Goal: Book appointment/travel/reservation

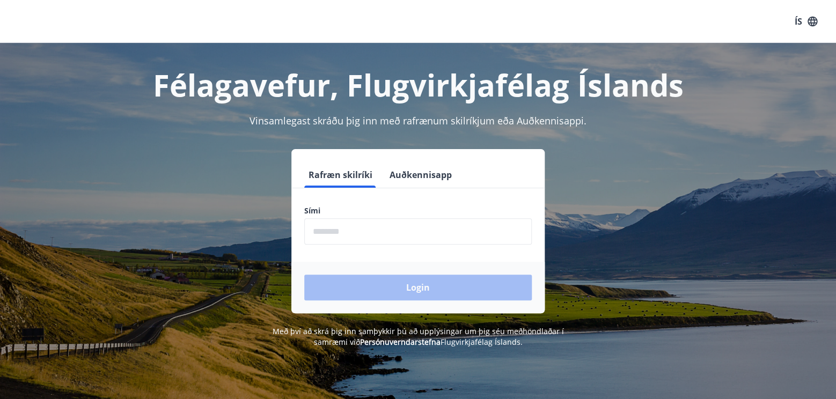
click at [353, 230] on input "phone" at bounding box center [418, 231] width 228 height 26
type input "*"
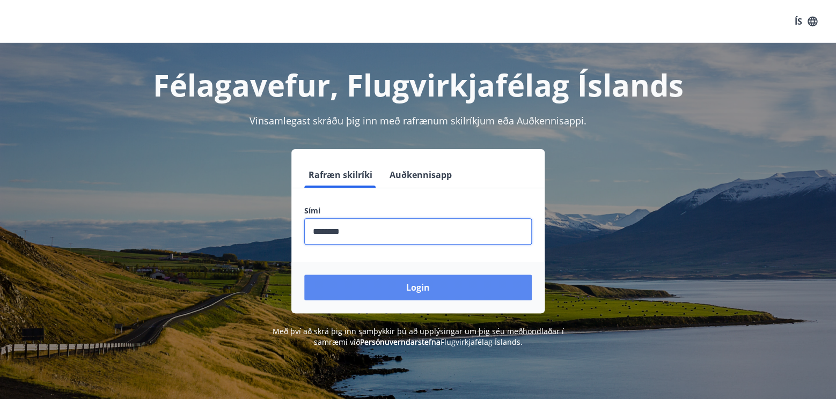
type input "********"
click at [426, 292] on button "Login" at bounding box center [418, 288] width 228 height 26
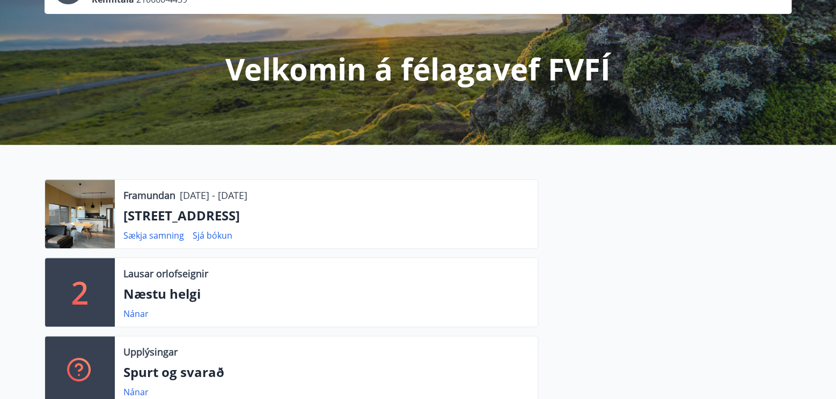
scroll to position [113, 0]
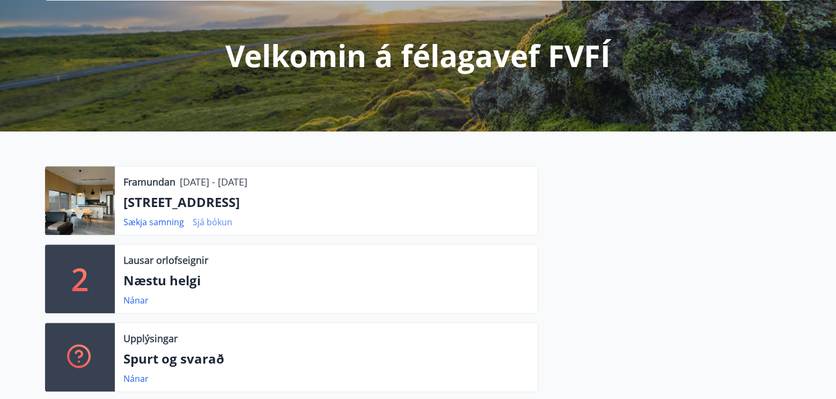
click at [211, 222] on link "Sjá bókun" at bounding box center [213, 222] width 40 height 12
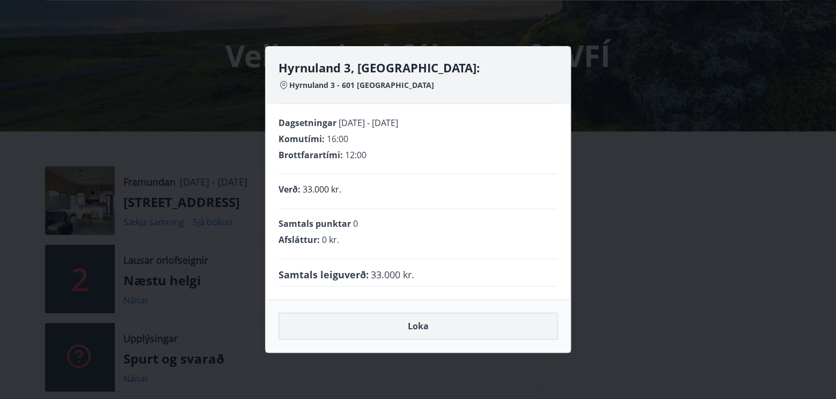
click at [425, 325] on button "Loka" at bounding box center [418, 326] width 279 height 27
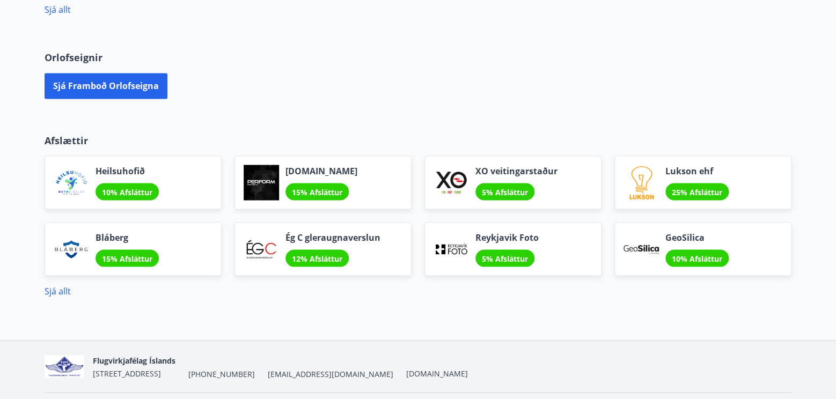
scroll to position [735, 0]
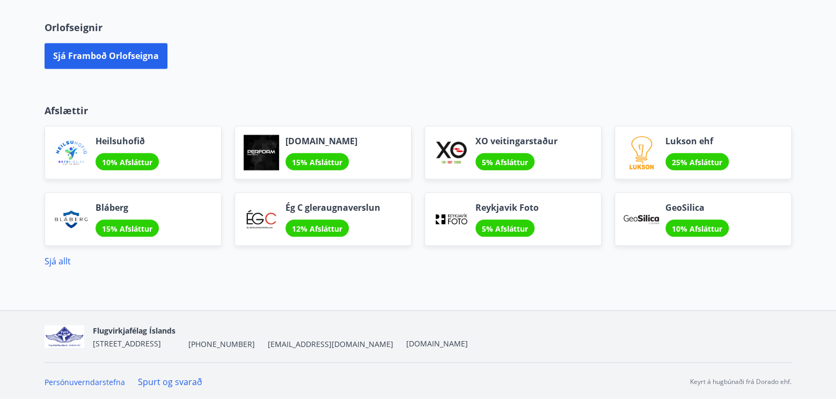
click at [136, 162] on span "10% Afsláttur" at bounding box center [127, 162] width 50 height 10
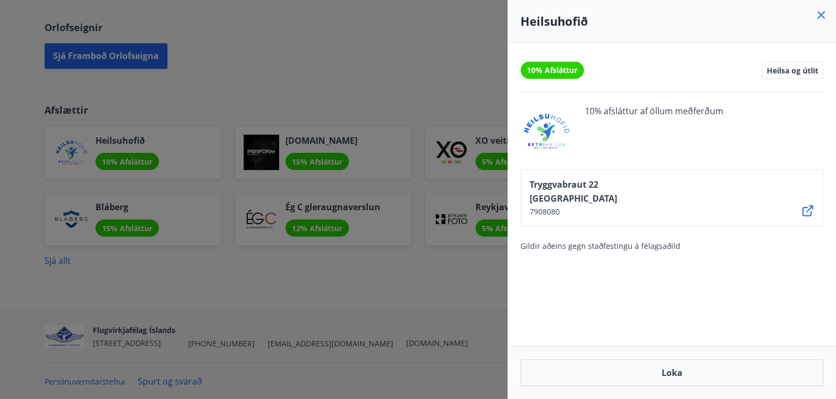
click at [820, 15] on icon at bounding box center [821, 15] width 13 height 13
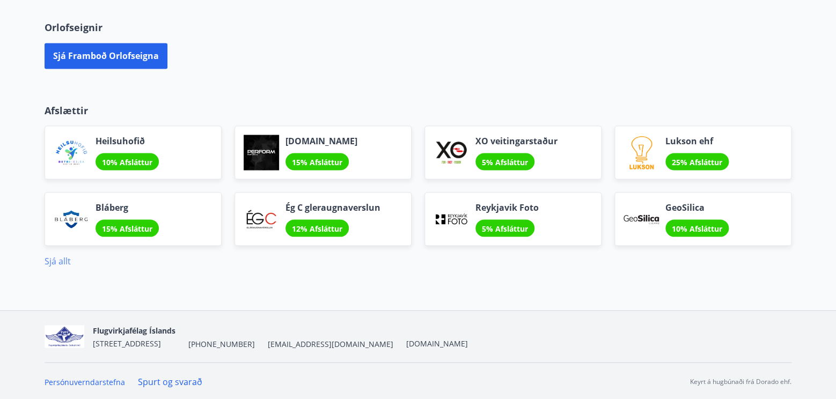
click at [55, 258] on link "Sjá allt" at bounding box center [58, 261] width 26 height 12
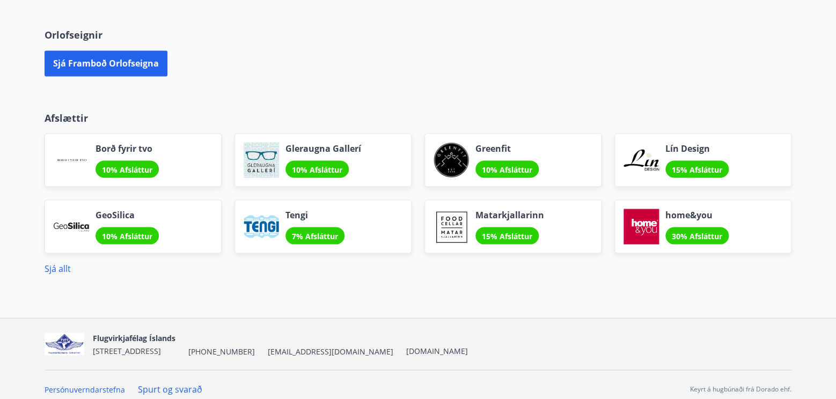
scroll to position [642, 0]
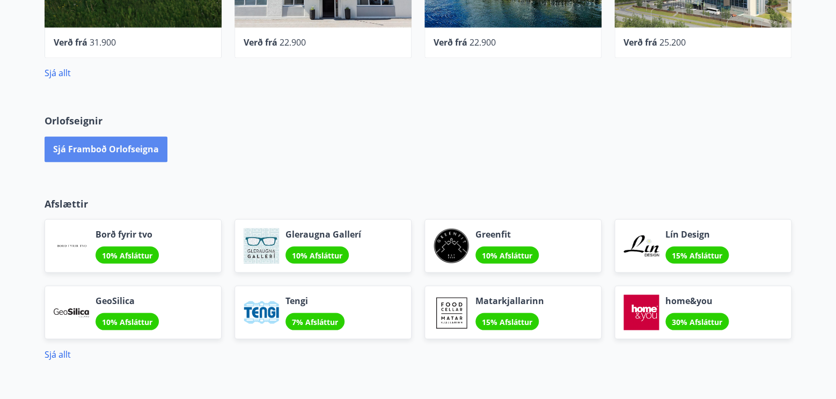
click at [133, 148] on button "Sjá framboð orlofseigna" at bounding box center [106, 149] width 123 height 26
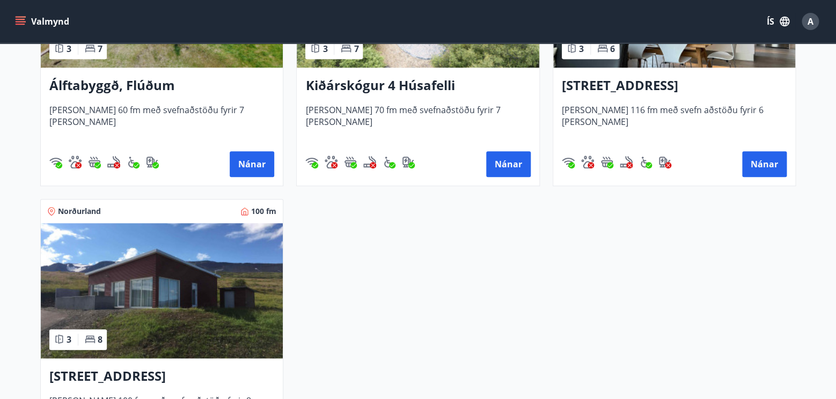
scroll to position [225, 0]
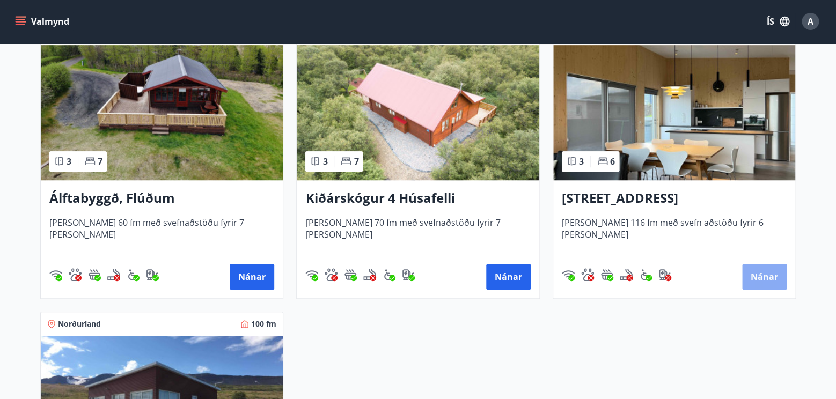
click at [770, 278] on button "Nánar" at bounding box center [764, 277] width 45 height 26
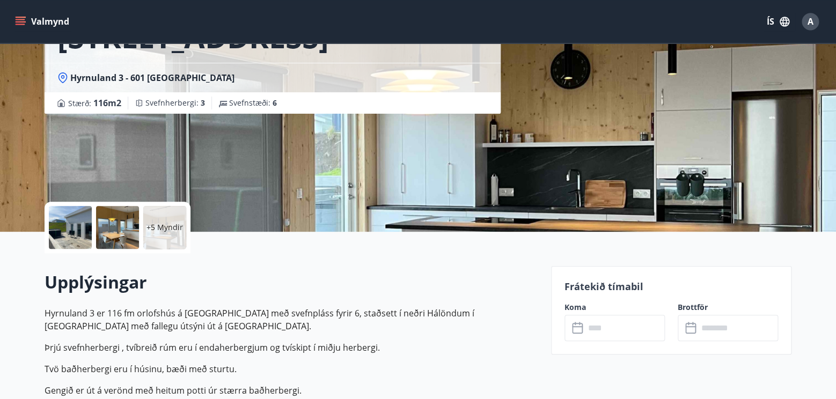
scroll to position [225, 0]
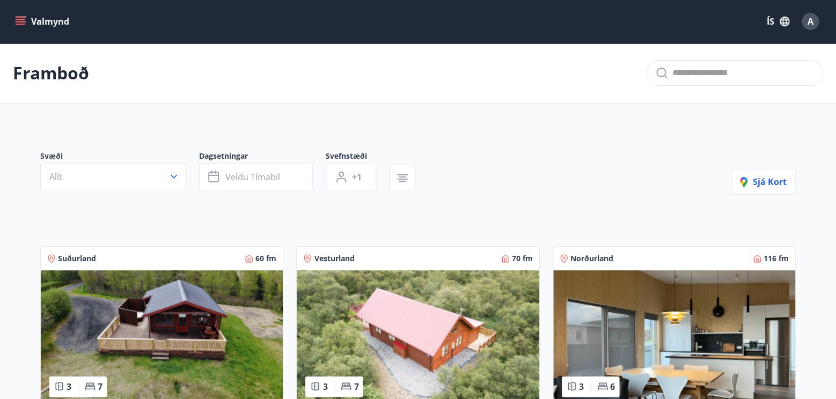
click at [21, 18] on icon "menu" at bounding box center [20, 21] width 11 height 11
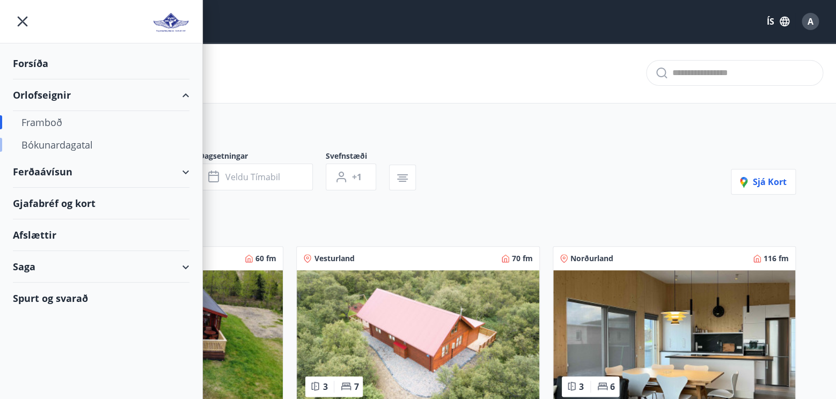
click at [39, 141] on div "Bókunardagatal" at bounding box center [100, 145] width 159 height 23
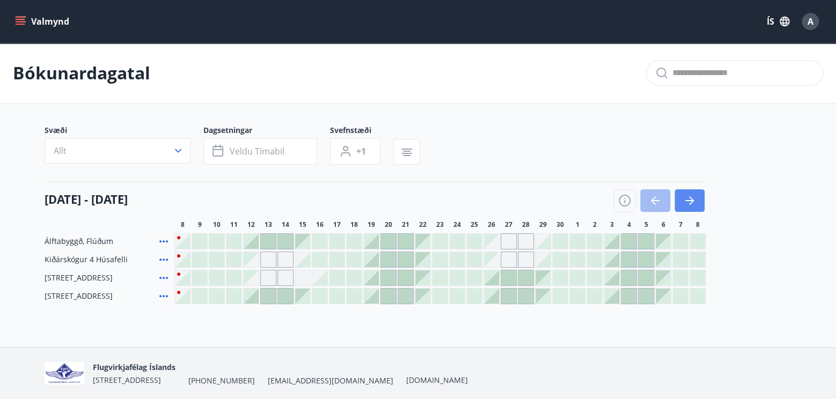
click at [685, 196] on icon "button" at bounding box center [689, 200] width 13 height 13
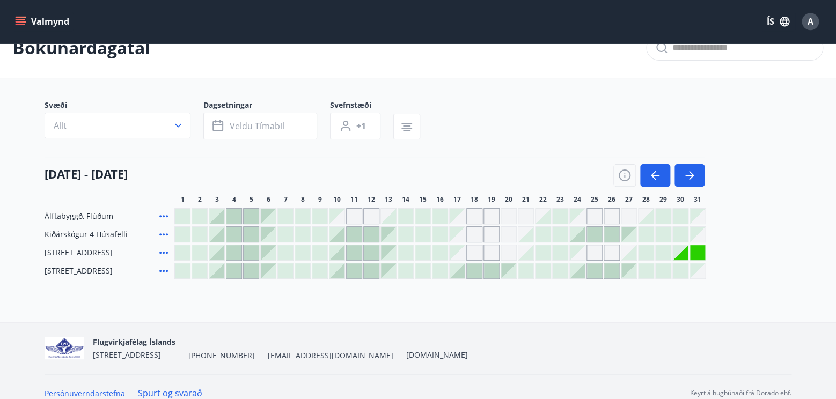
scroll to position [38, 0]
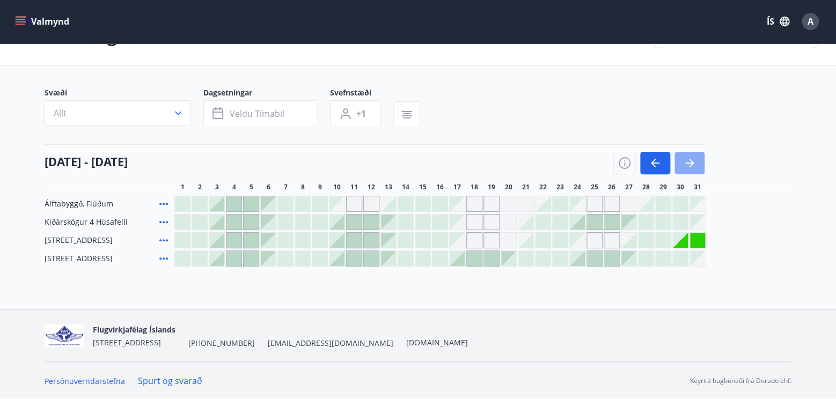
click at [680, 166] on button "button" at bounding box center [690, 163] width 30 height 23
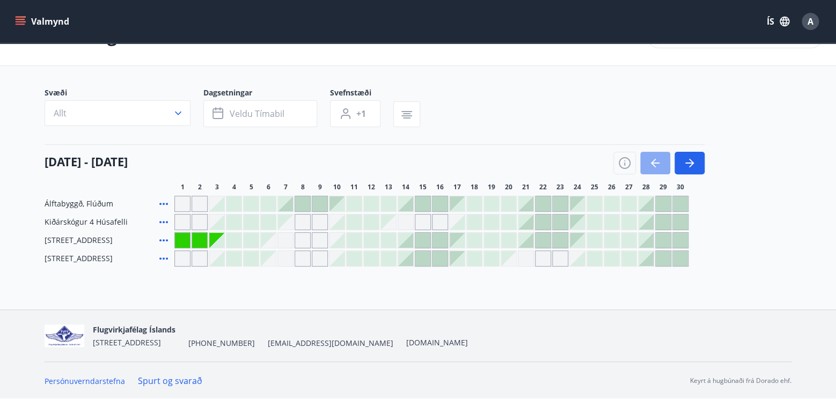
click at [656, 160] on icon "button" at bounding box center [655, 163] width 13 height 13
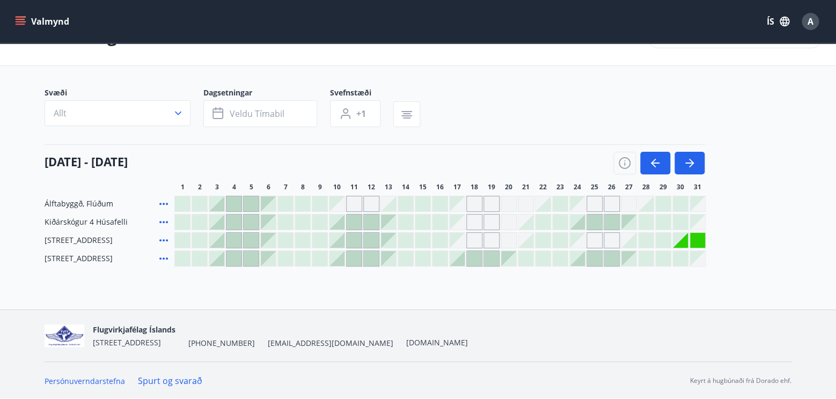
click at [630, 242] on div at bounding box center [629, 240] width 15 height 15
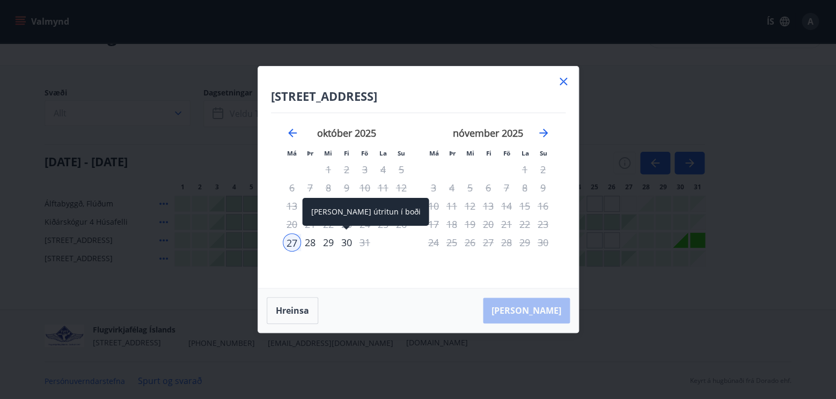
click at [345, 243] on div "30" at bounding box center [347, 243] width 18 height 18
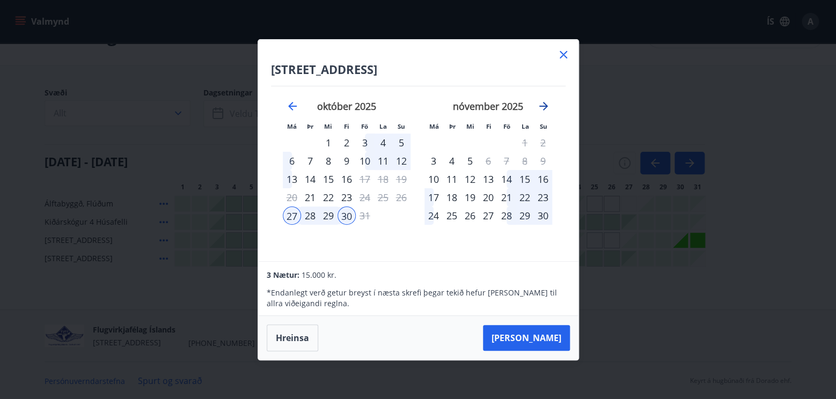
click at [542, 104] on icon "Move forward to switch to the next month." at bounding box center [543, 106] width 13 height 13
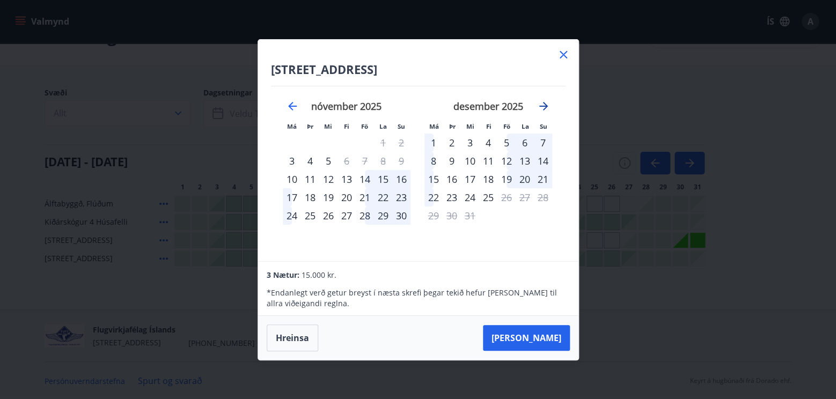
click at [542, 104] on icon "Move forward to switch to the next month." at bounding box center [543, 106] width 13 height 13
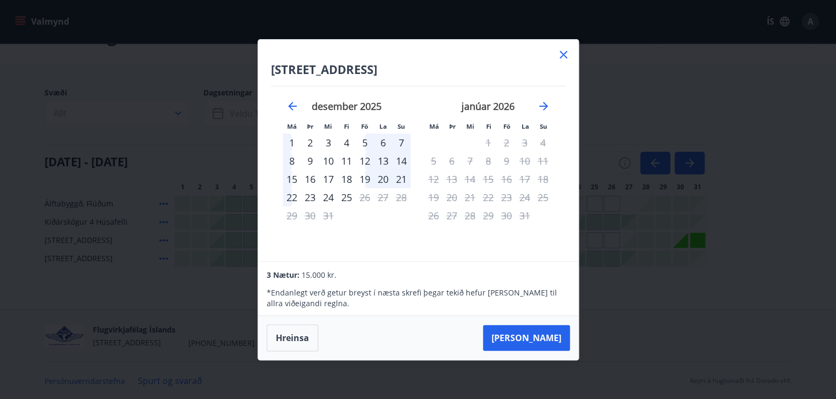
click at [561, 50] on icon at bounding box center [563, 54] width 13 height 13
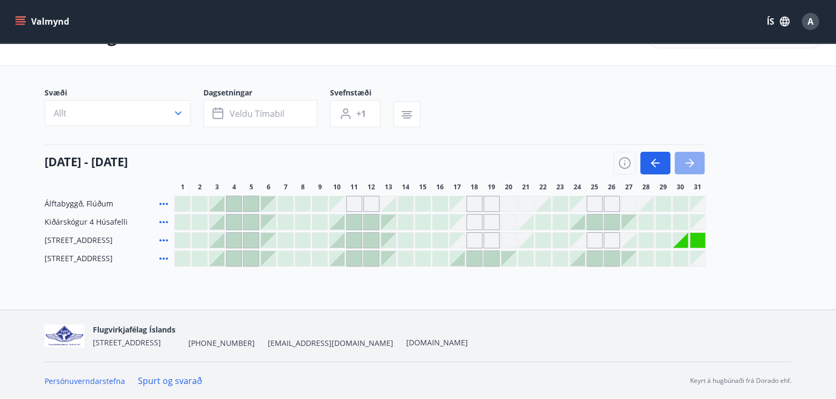
click at [692, 156] on button "button" at bounding box center [690, 163] width 30 height 23
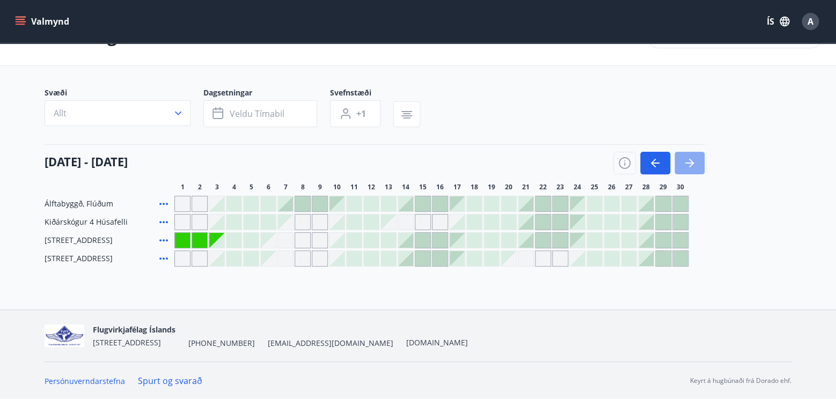
click at [692, 156] on button "button" at bounding box center [690, 163] width 30 height 23
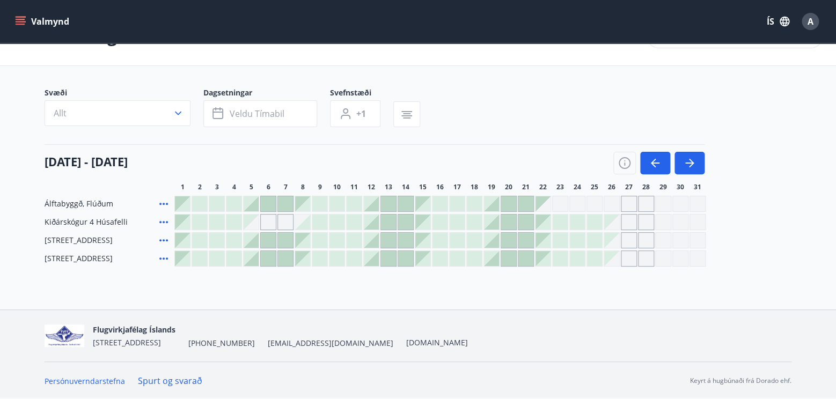
click at [616, 260] on div "Gráir dagar eru ekki bókanlegir" at bounding box center [611, 258] width 15 height 15
click at [627, 259] on div "Gráir dagar eru ekki bókanlegir" at bounding box center [629, 259] width 16 height 16
click at [649, 254] on div "Gráir dagar eru ekki bókanlegir" at bounding box center [646, 259] width 16 height 16
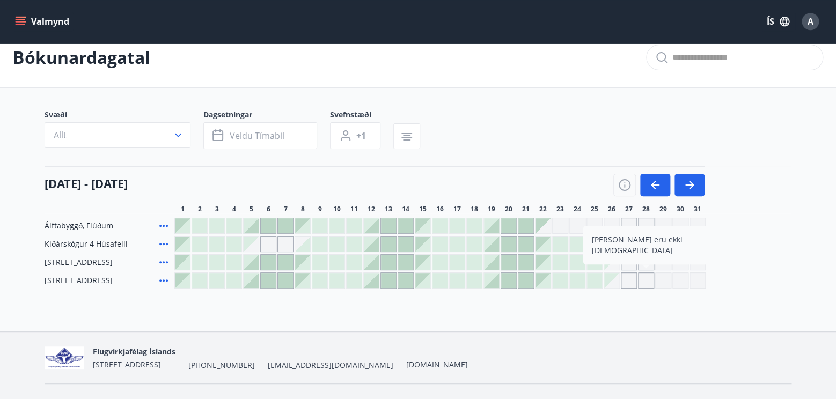
scroll to position [0, 0]
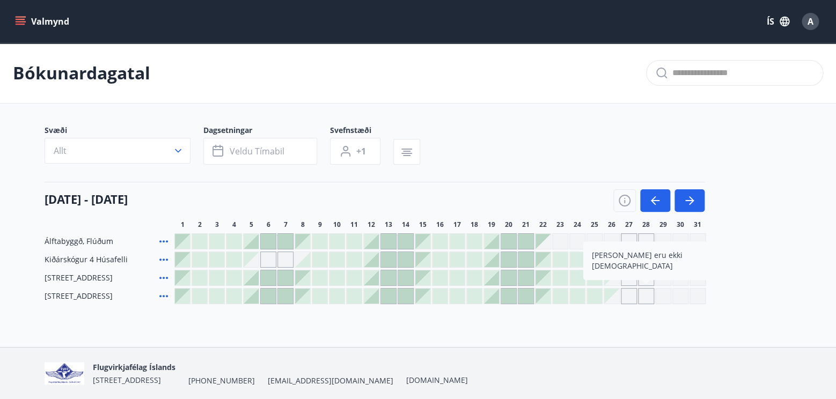
click at [638, 141] on div "Svæði Allt Dagsetningar Veldu tímabil Svefnstæði +1" at bounding box center [418, 147] width 747 height 44
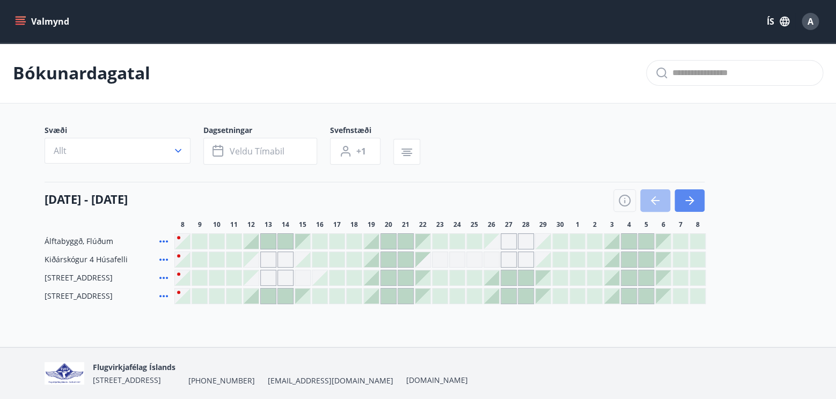
click at [690, 202] on icon "button" at bounding box center [689, 200] width 13 height 13
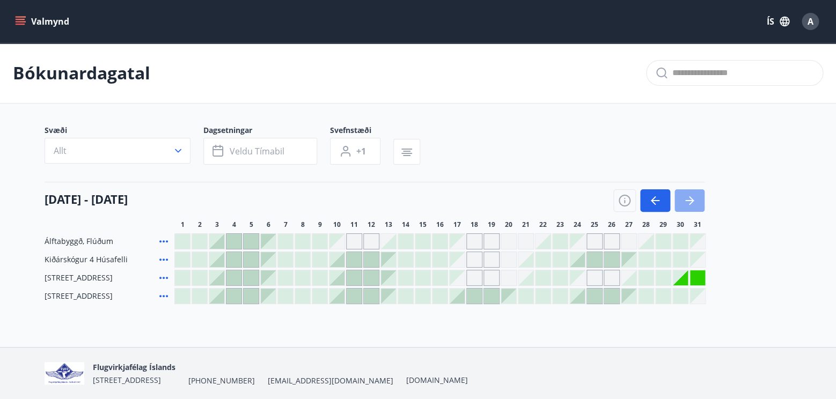
click at [691, 203] on icon "button" at bounding box center [689, 200] width 13 height 13
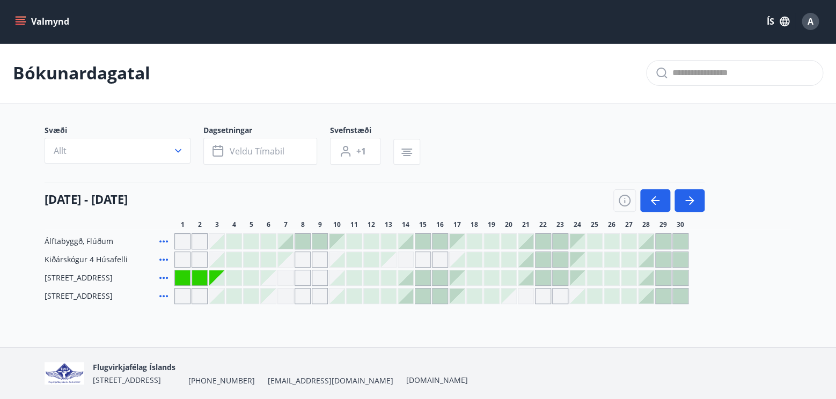
click at [282, 276] on div "Gráir dagar eru ekki bókanlegir" at bounding box center [286, 278] width 16 height 16
click at [337, 319] on div "Bókunardagatal Svæði Allt Dagsetningar Veldu tímabil Svefnstæði +1 [DATE] - [DA…" at bounding box center [418, 195] width 836 height 304
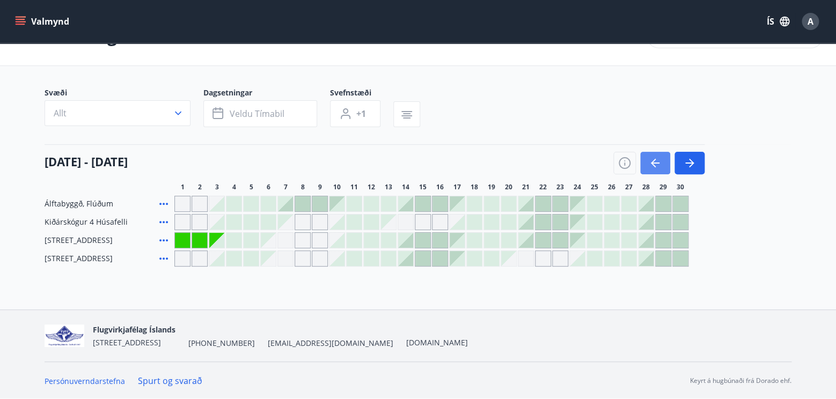
click at [653, 166] on icon "button" at bounding box center [655, 163] width 13 height 13
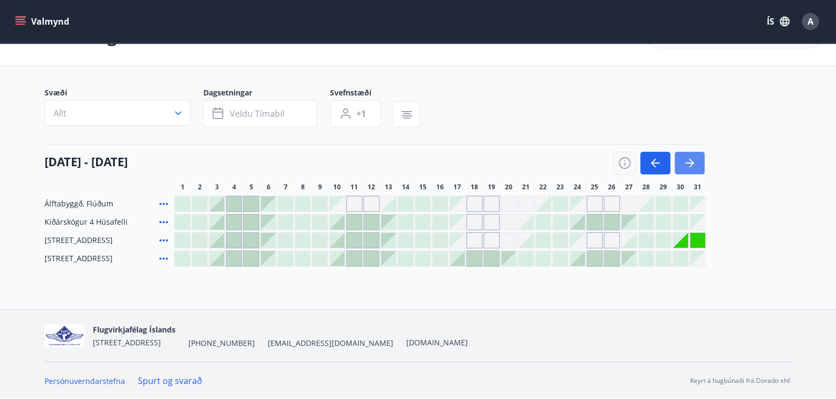
click at [688, 159] on icon "button" at bounding box center [689, 163] width 13 height 13
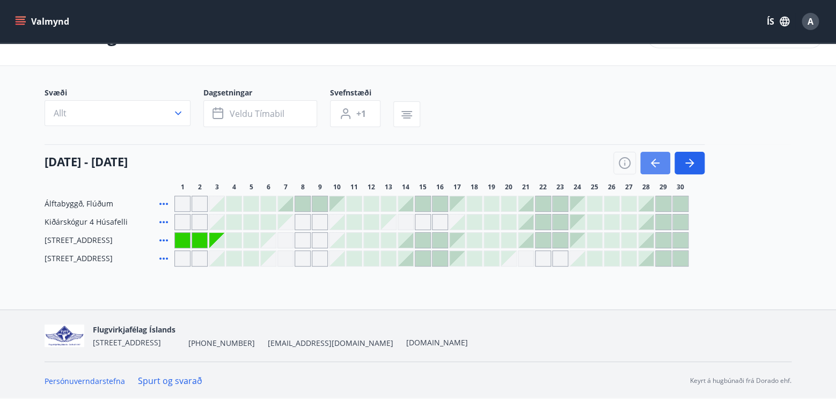
click at [661, 161] on icon "button" at bounding box center [655, 163] width 13 height 13
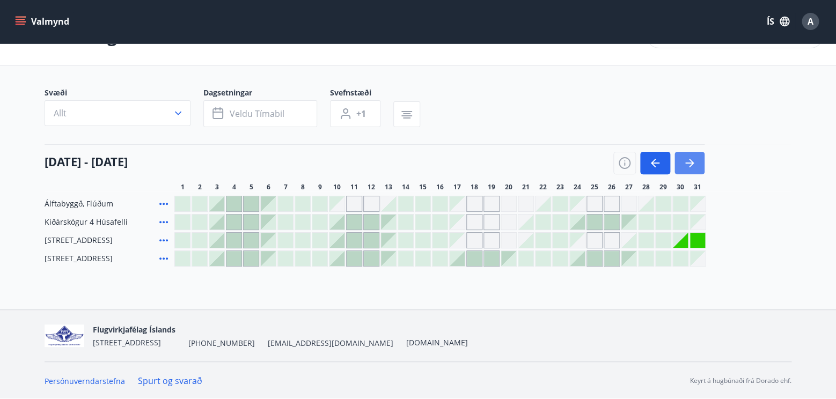
click at [689, 162] on icon "button" at bounding box center [689, 163] width 13 height 13
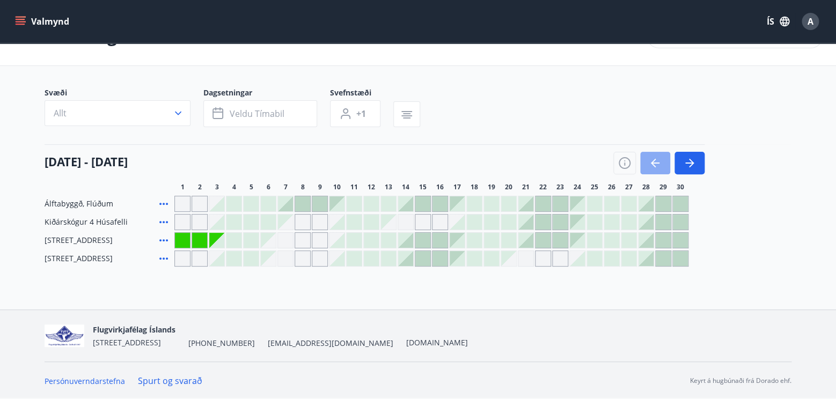
click at [659, 165] on icon "button" at bounding box center [655, 163] width 13 height 13
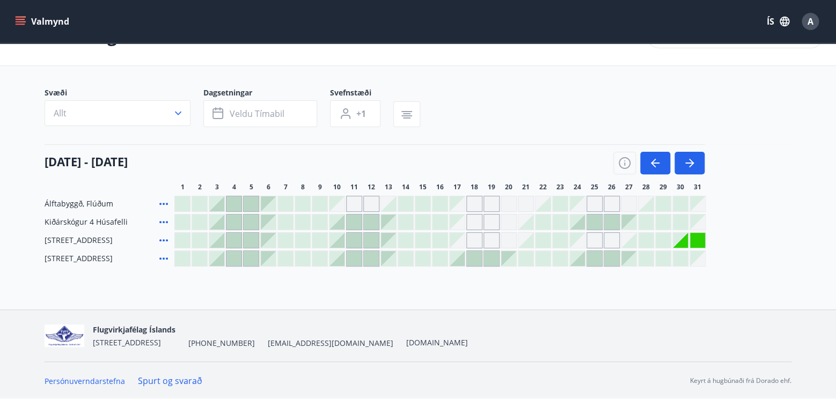
drag, startPoint x: 646, startPoint y: 240, endPoint x: 670, endPoint y: 240, distance: 23.6
click at [648, 240] on div at bounding box center [646, 240] width 15 height 15
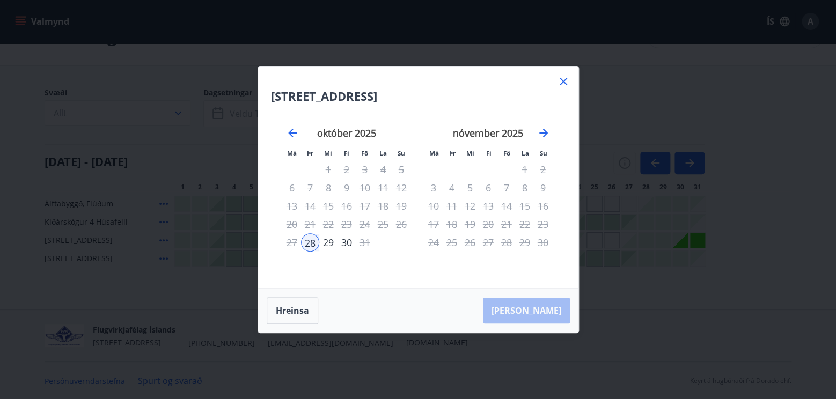
click at [329, 243] on div "29" at bounding box center [328, 243] width 18 height 18
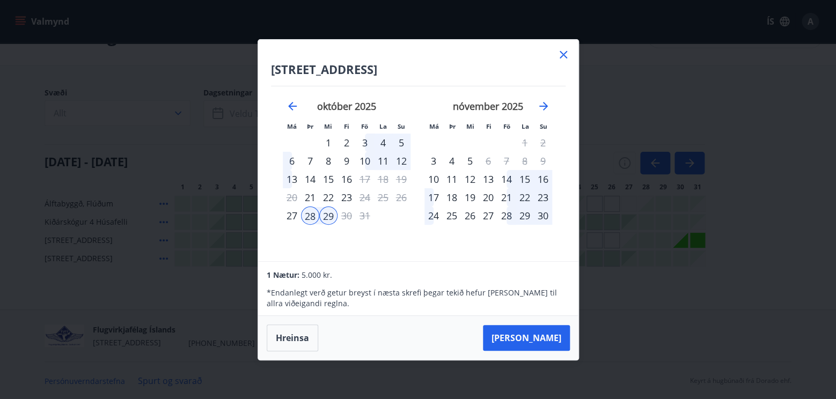
click at [330, 215] on div "29" at bounding box center [328, 216] width 18 height 18
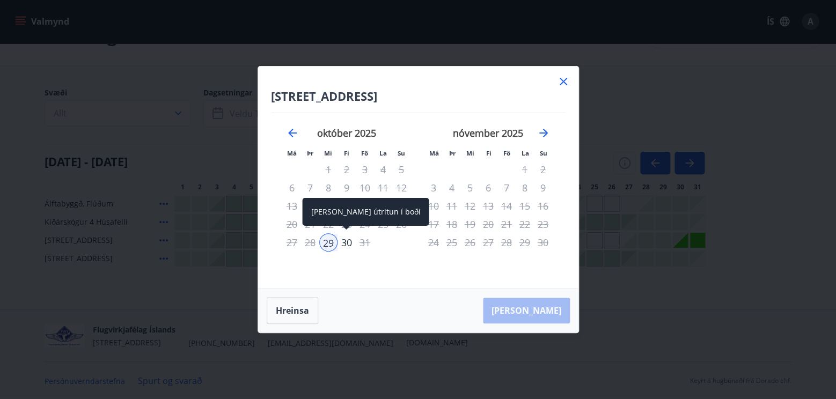
click at [348, 242] on div "30" at bounding box center [347, 243] width 18 height 18
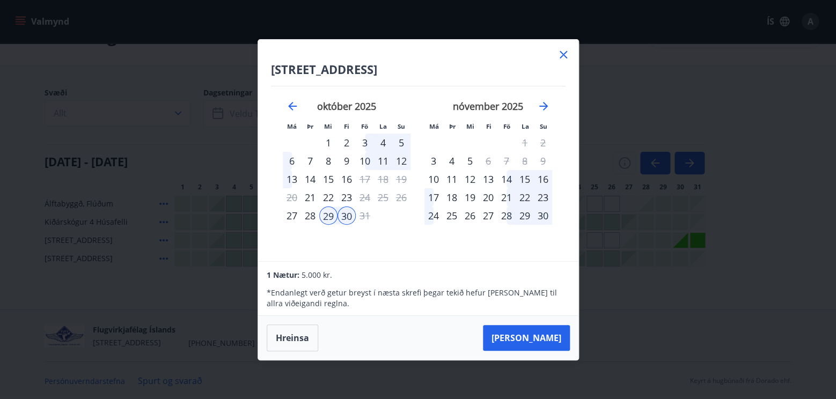
click at [311, 214] on div "28" at bounding box center [310, 216] width 18 height 18
click at [564, 52] on icon at bounding box center [563, 54] width 13 height 13
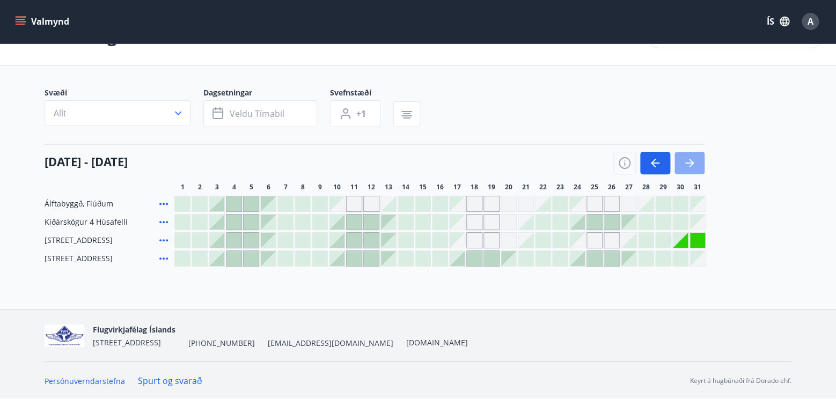
click at [686, 159] on icon "button" at bounding box center [689, 163] width 13 height 13
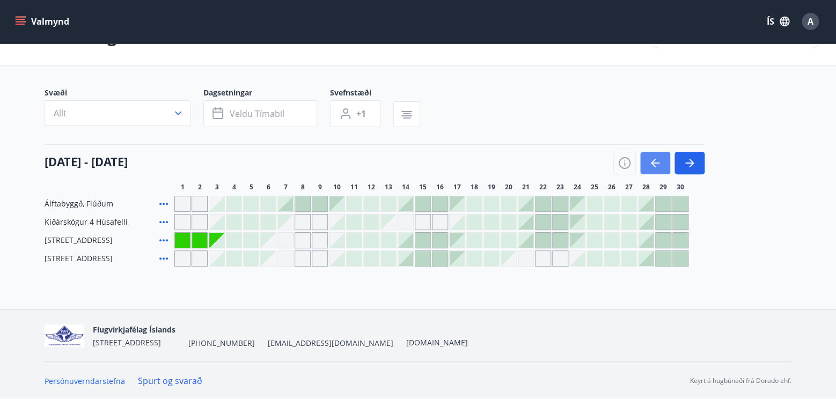
click at [662, 158] on button "button" at bounding box center [655, 163] width 30 height 23
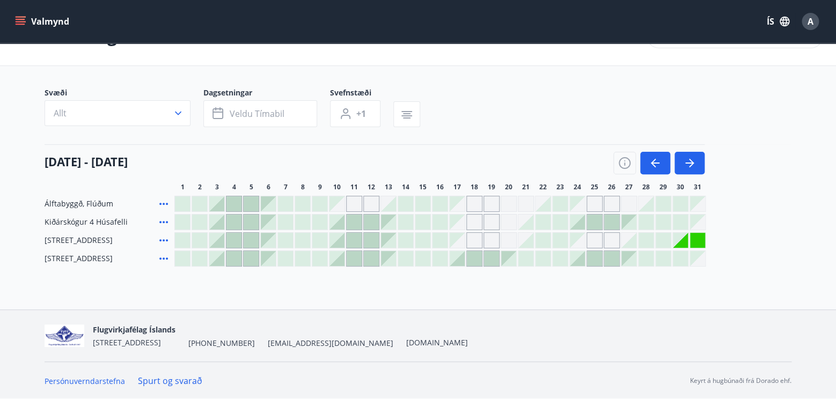
click at [633, 243] on div at bounding box center [629, 240] width 15 height 15
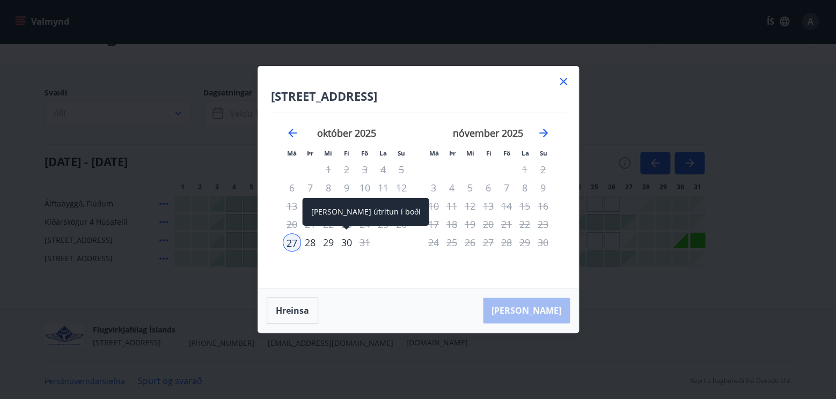
click at [348, 242] on div "30" at bounding box center [347, 243] width 18 height 18
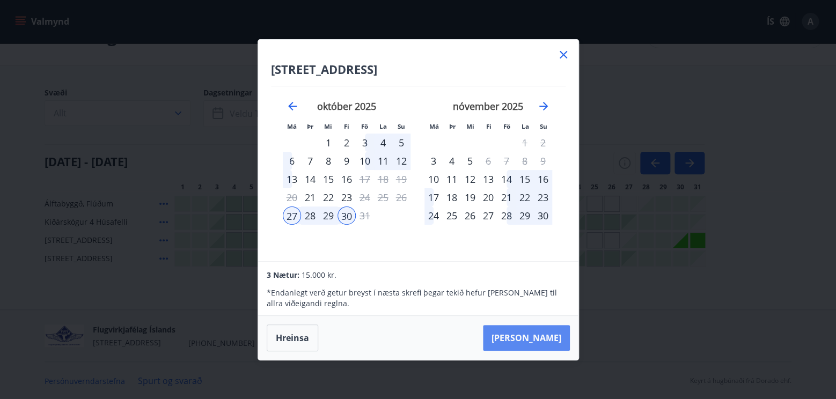
click at [536, 334] on button "[PERSON_NAME]" at bounding box center [526, 338] width 87 height 26
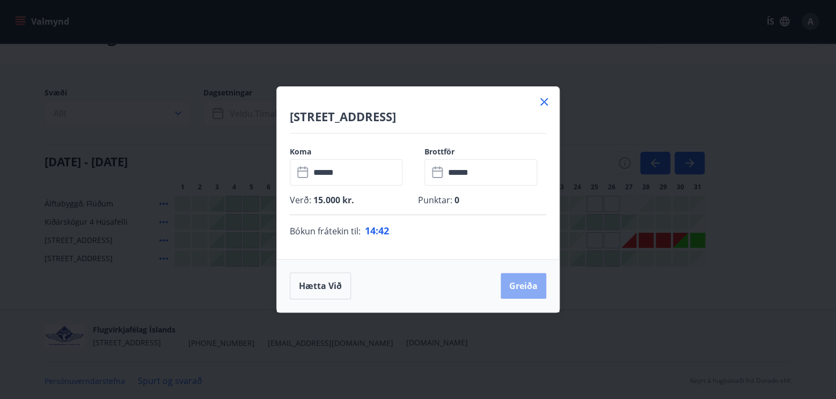
click at [530, 282] on button "Greiða" at bounding box center [524, 286] width 46 height 26
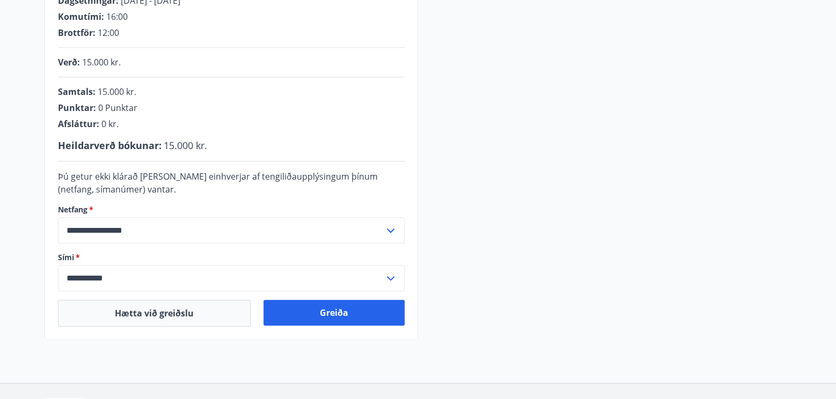
scroll to position [310, 0]
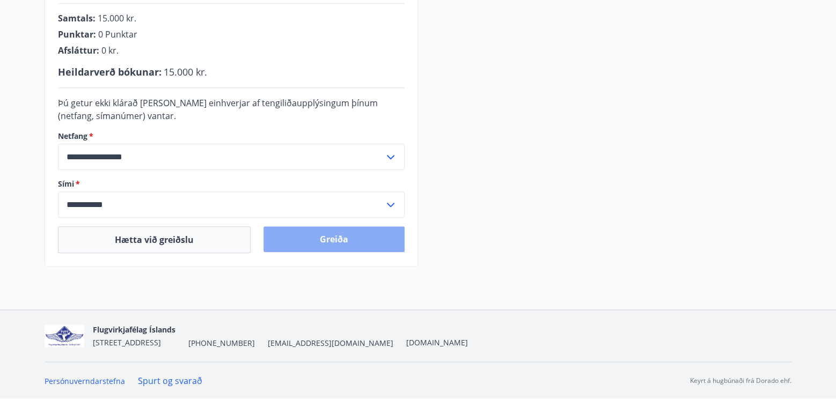
click at [312, 243] on button "Greiða" at bounding box center [334, 240] width 141 height 26
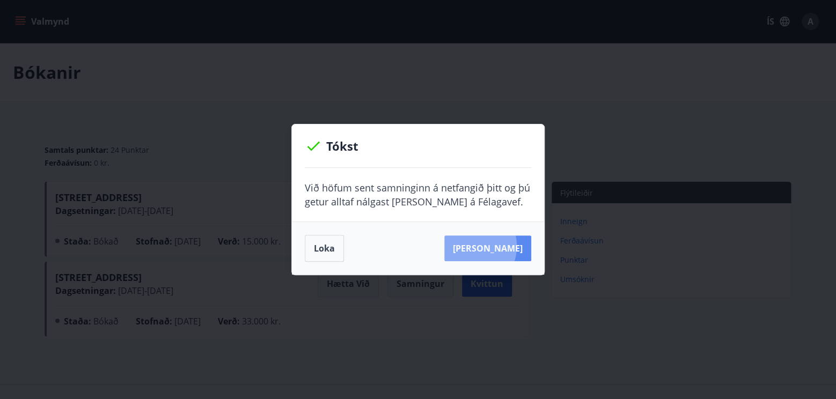
click at [485, 246] on button "[PERSON_NAME]" at bounding box center [487, 249] width 87 height 26
click at [496, 246] on button "[PERSON_NAME]" at bounding box center [487, 249] width 87 height 26
click at [335, 249] on button "Loka" at bounding box center [324, 248] width 39 height 27
